Goal: Task Accomplishment & Management: Manage account settings

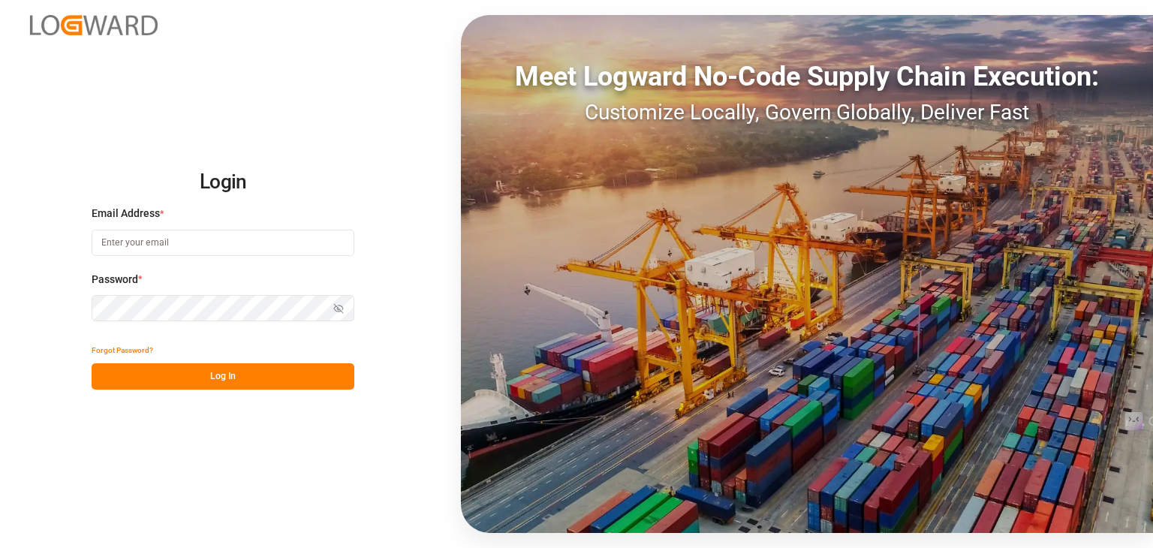
click at [222, 243] on input at bounding box center [223, 243] width 263 height 26
type input "[EMAIL_ADDRESS][DOMAIN_NAME]"
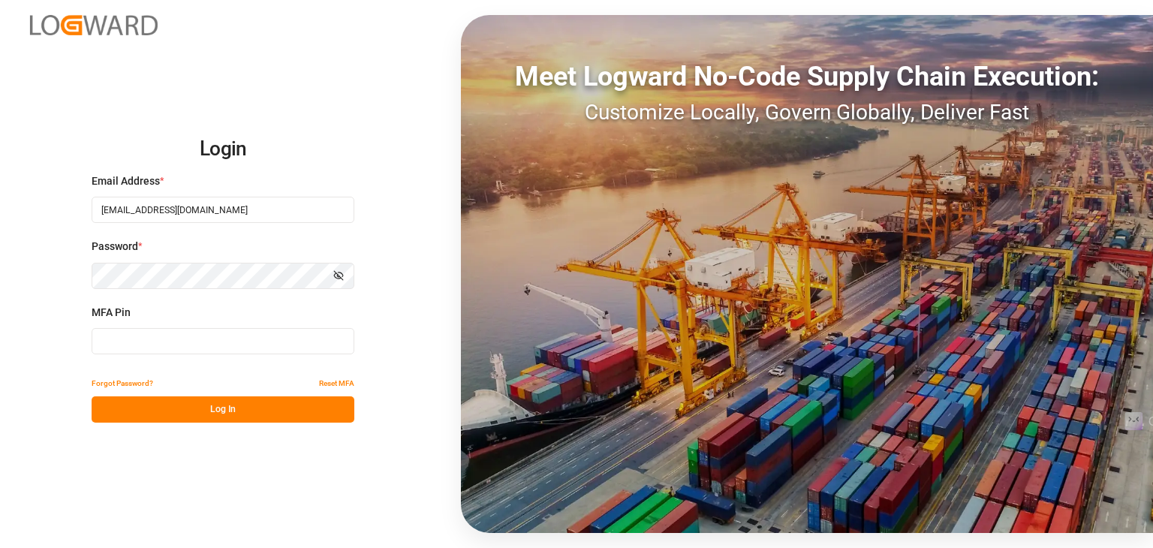
type input "046901"
click at [189, 343] on input "046901" at bounding box center [223, 341] width 263 height 26
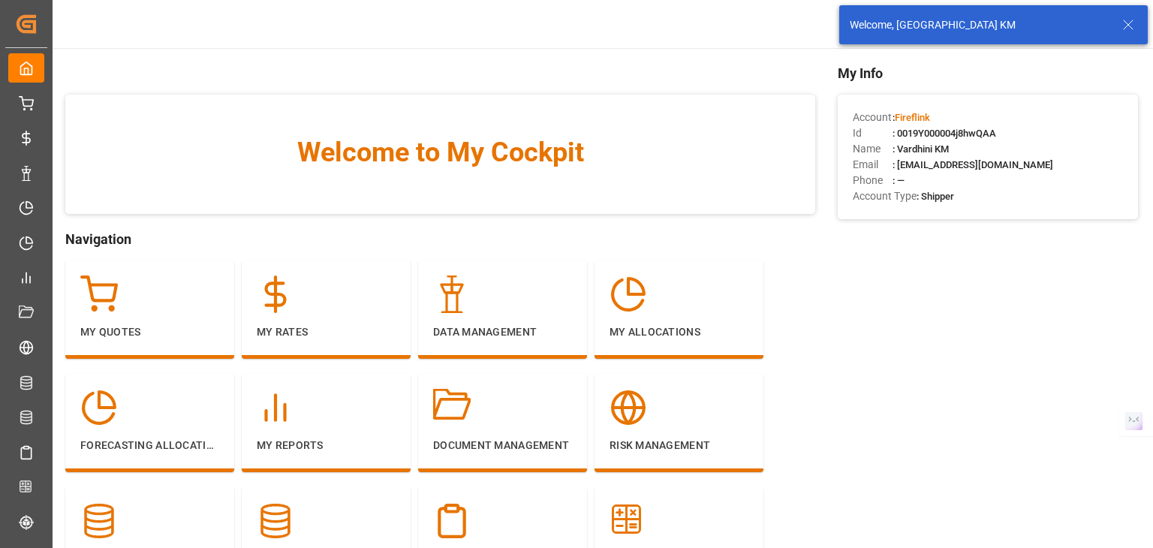
click at [1132, 25] on icon at bounding box center [1128, 25] width 18 height 18
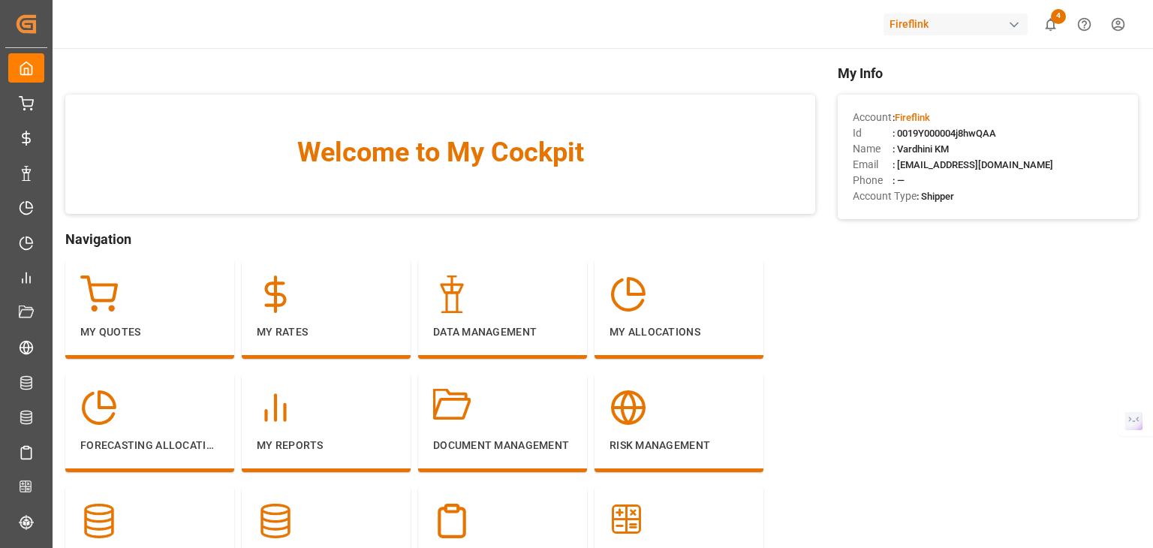
click at [938, 27] on body "Created by potrace 1.15, written by [PERSON_NAME] [DATE]-[DATE] Created by potr…" at bounding box center [576, 330] width 1153 height 661
click at [936, 31] on div "Fireflink" at bounding box center [956, 25] width 144 height 22
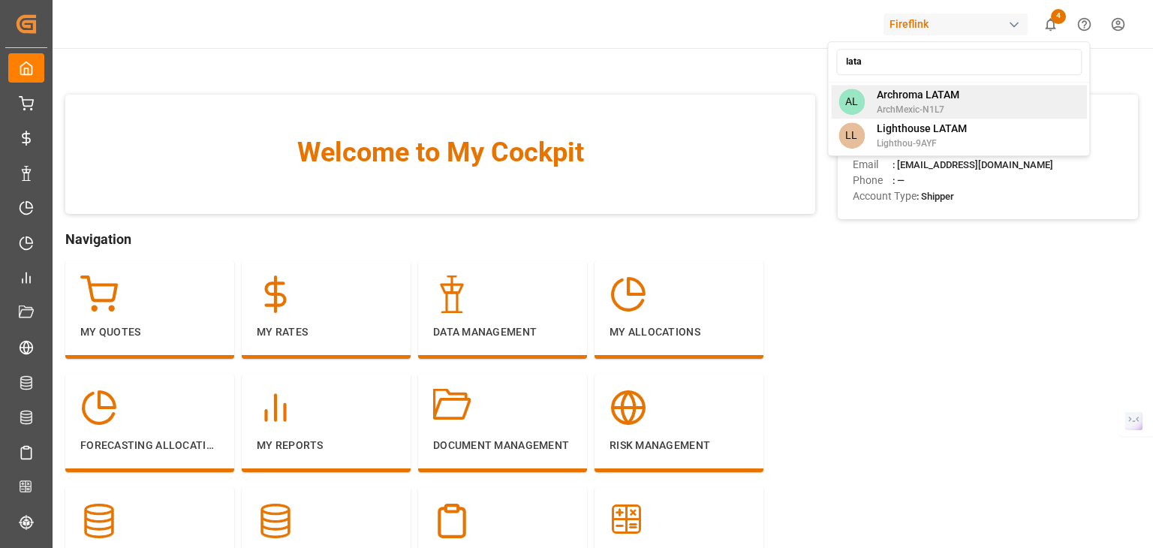
type input "lata"
